Goal: Check status: Check status

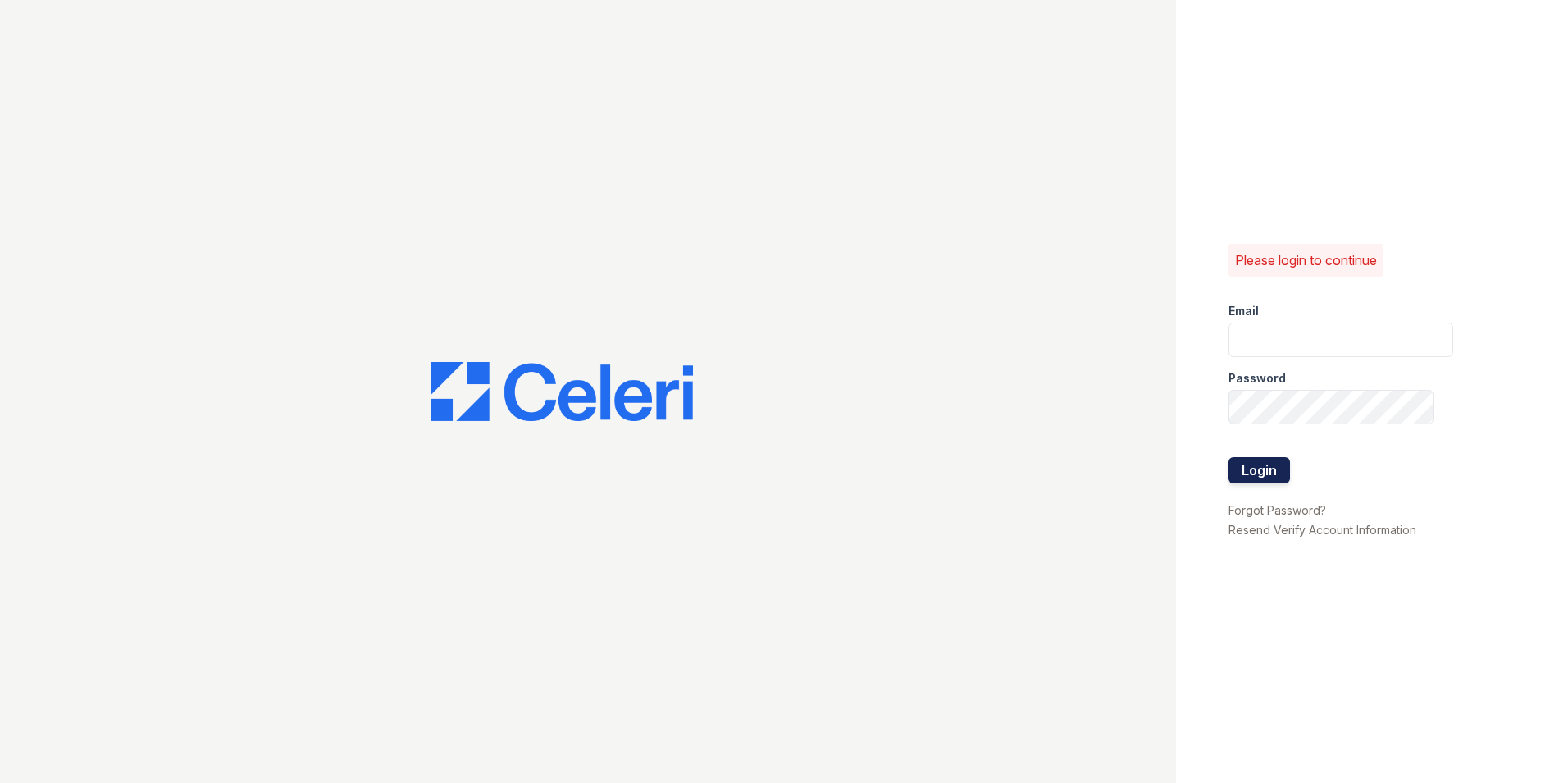
type input "[EMAIL_ADDRESS][DOMAIN_NAME]"
click at [1258, 462] on button "Login" at bounding box center [1259, 470] width 61 height 27
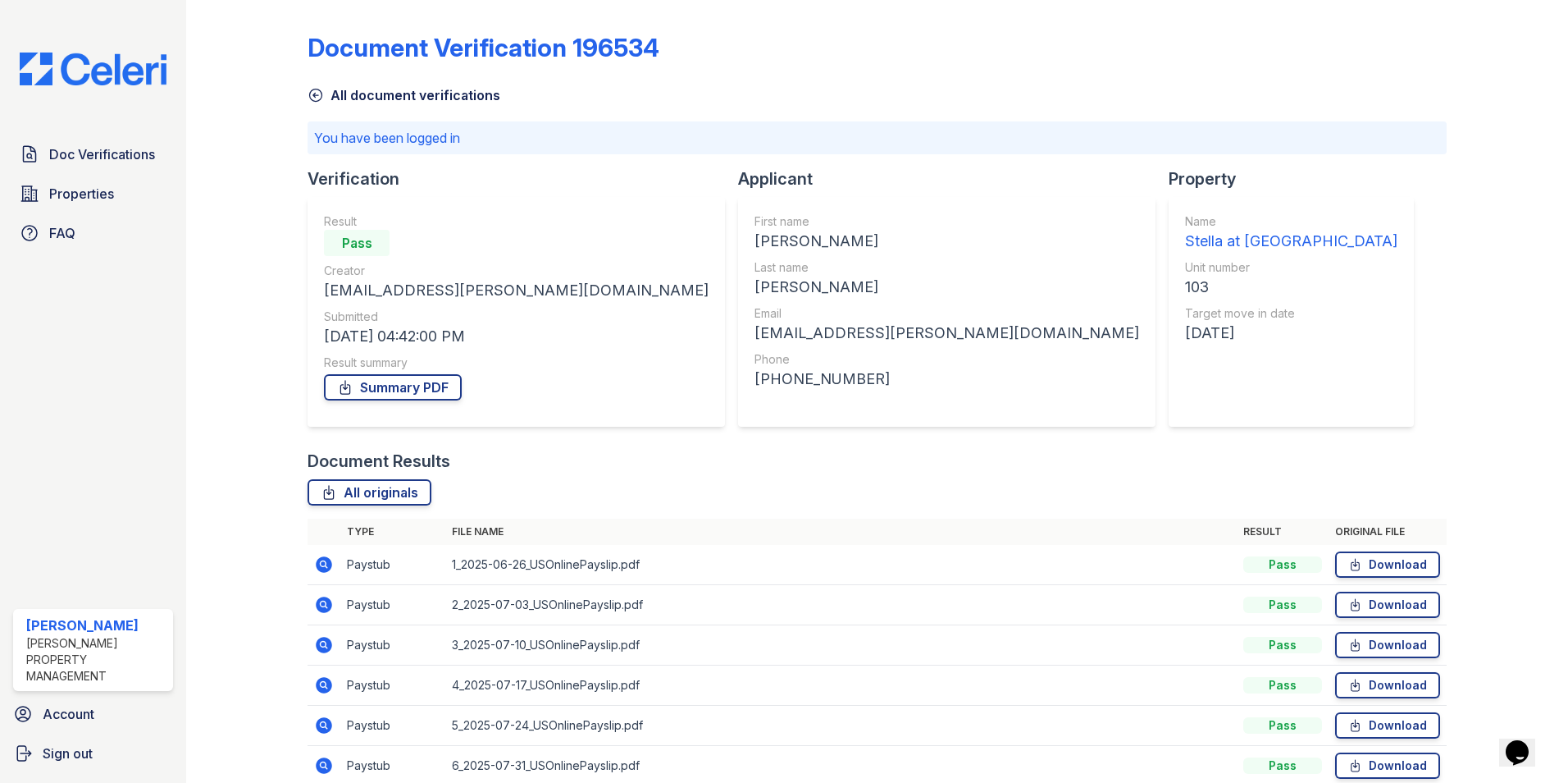
drag, startPoint x: 106, startPoint y: 151, endPoint x: 398, endPoint y: 152, distance: 292.0
click at [106, 150] on span "Doc Verifications" at bounding box center [102, 154] width 106 height 20
